Goal: Task Accomplishment & Management: Manage account settings

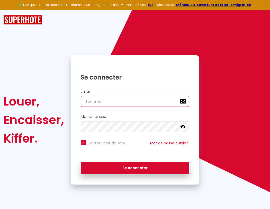
type input "s"
checkbox input "true"
type input "su"
checkbox input "true"
type input "sup"
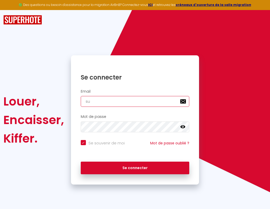
checkbox input "true"
type input "supe"
checkbox input "true"
type input "super"
checkbox input "true"
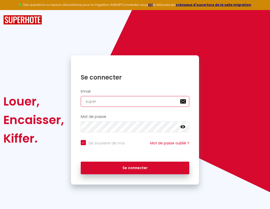
type input "superb"
checkbox input "true"
type input "superbo"
checkbox input "true"
type input "s"
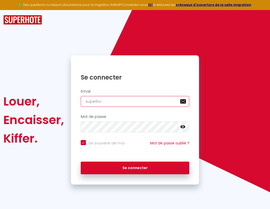
checkbox input "true"
type input "su"
checkbox input "true"
type input "superbord"
checkbox input "true"
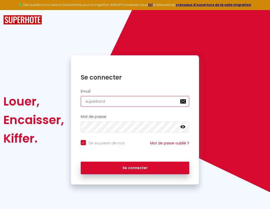
type input "sup"
checkbox input "true"
type input "superborde"
checkbox input "true"
type input "supe"
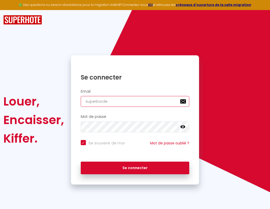
checkbox input "true"
type input "superbordea"
checkbox input "true"
type input "super"
checkbox input "true"
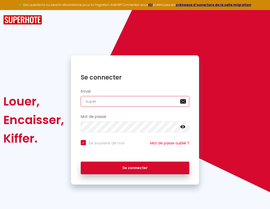
type input "superbordeau"
checkbox input "true"
type input "superb"
checkbox input "true"
type input "superbordeaux"
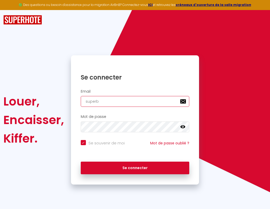
checkbox input "true"
type input "s"
checkbox input "true"
type input "superbo"
checkbox input "true"
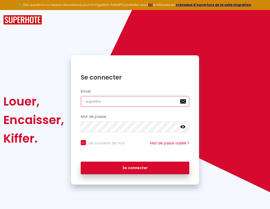
type input "su"
checkbox input "true"
type input "sup"
checkbox input "true"
type input "supe"
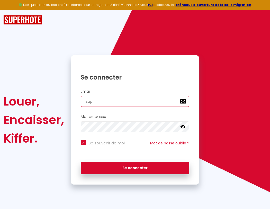
checkbox input "true"
type input "super"
checkbox input "true"
type input "superb"
checkbox input "true"
